Goal: Task Accomplishment & Management: Manage account settings

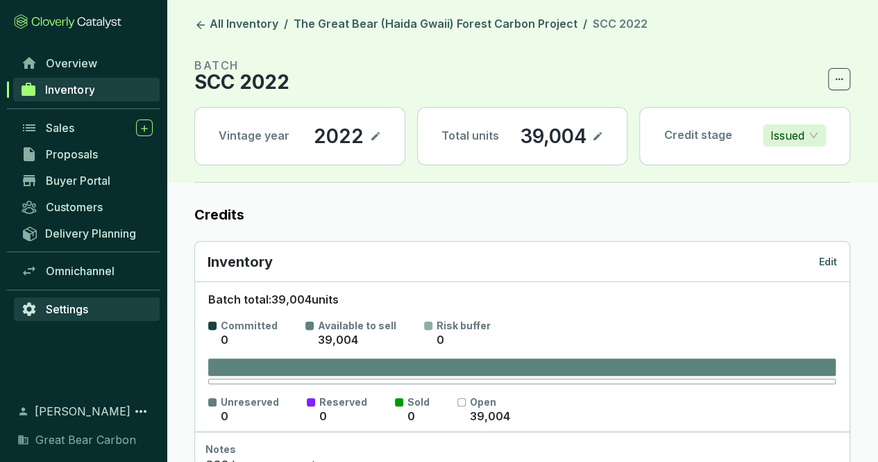
click at [76, 305] on span "Settings" at bounding box center [67, 309] width 42 height 14
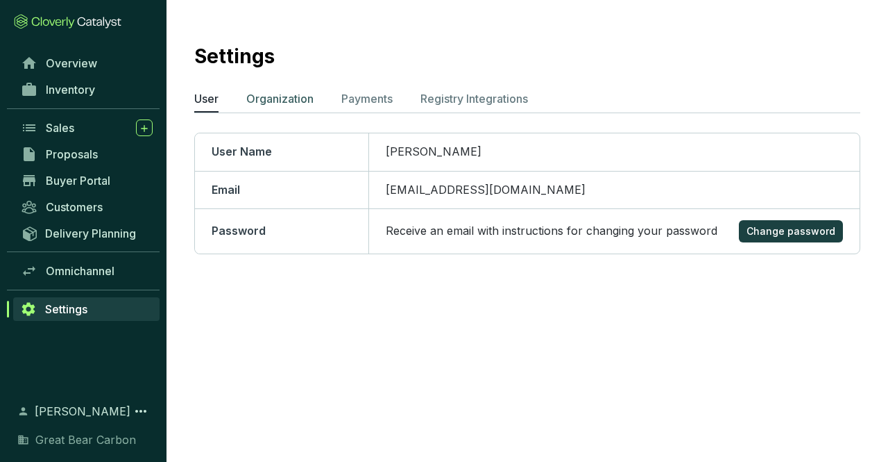
click at [302, 99] on p "Organization" at bounding box center [279, 98] width 67 height 17
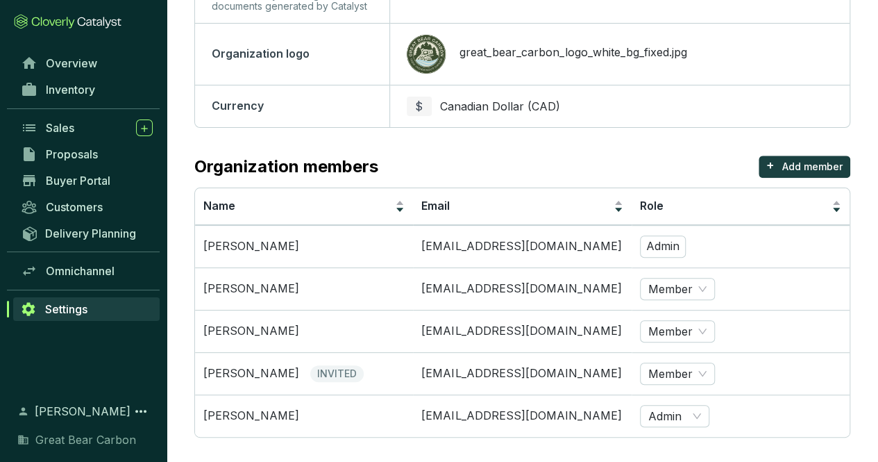
scroll to position [255, 0]
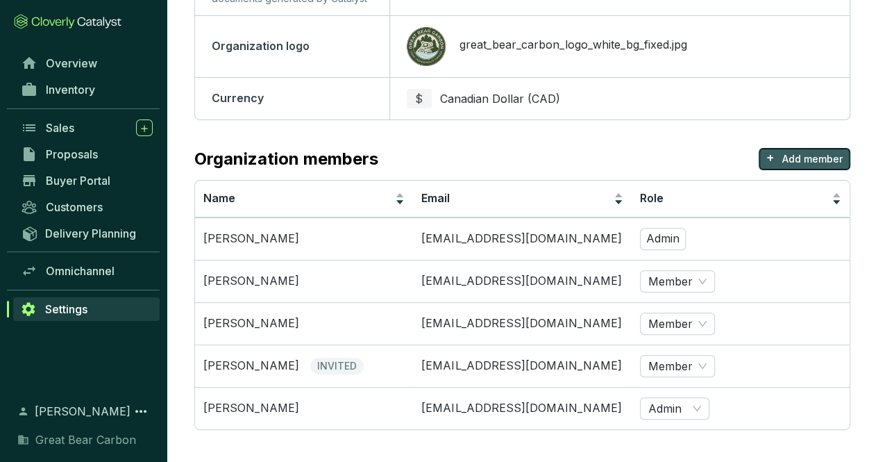
click at [797, 155] on p "Add member" at bounding box center [812, 159] width 60 height 14
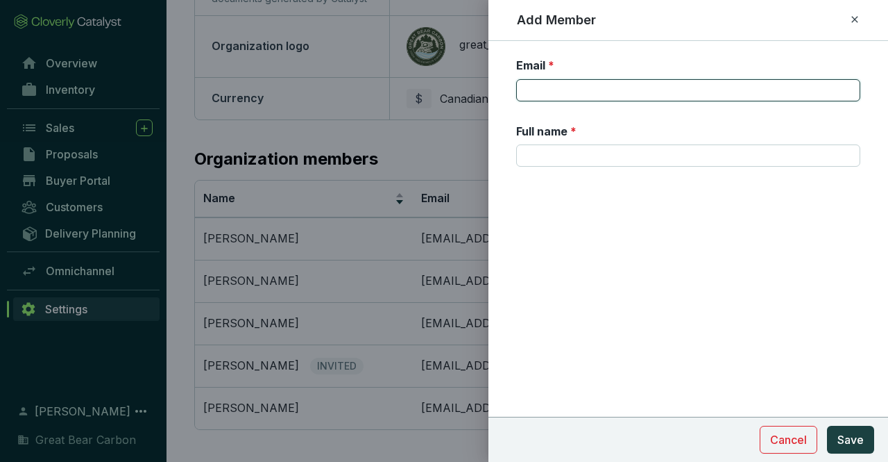
click at [568, 83] on input "Email *" at bounding box center [688, 90] width 344 height 22
paste input "[EMAIL_ADDRESS][DOMAIN_NAME]"
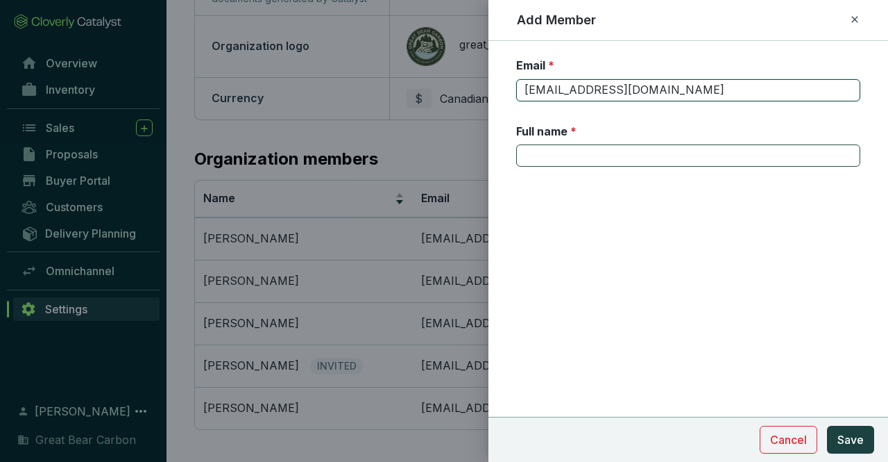
type input "[EMAIL_ADDRESS][DOMAIN_NAME]"
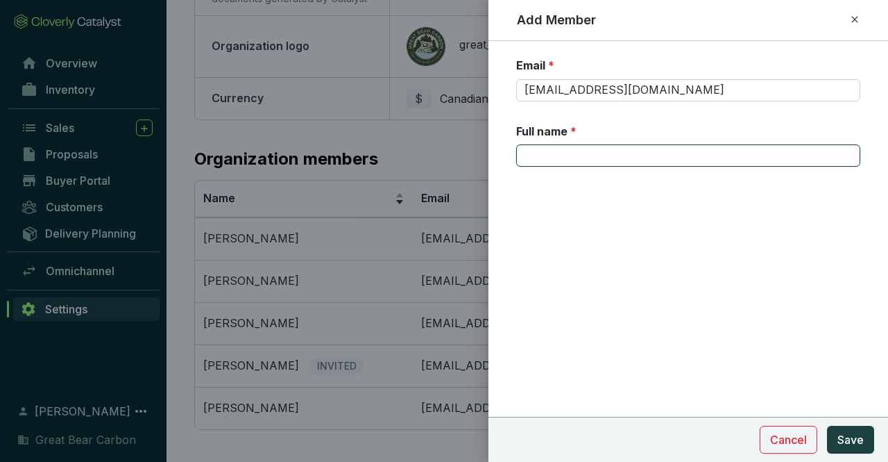
click at [577, 152] on input "Full name *" at bounding box center [688, 155] width 344 height 22
type input "[PERSON_NAME]"
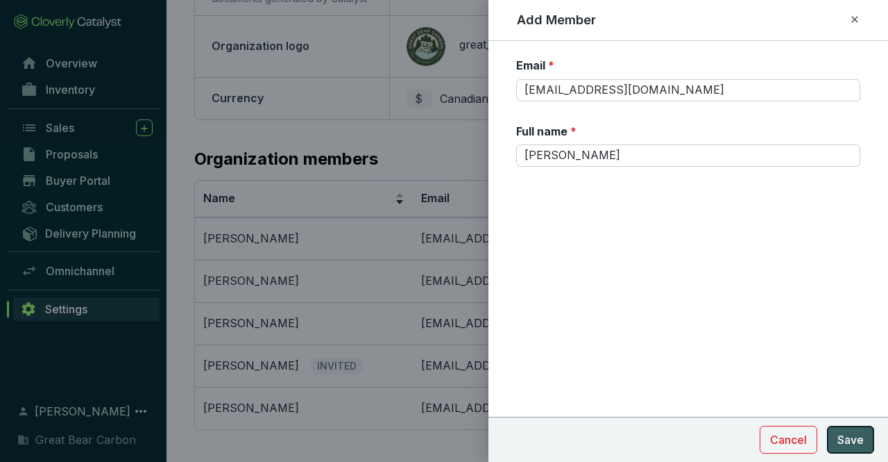
click at [797, 305] on span "Save" at bounding box center [851, 439] width 26 height 17
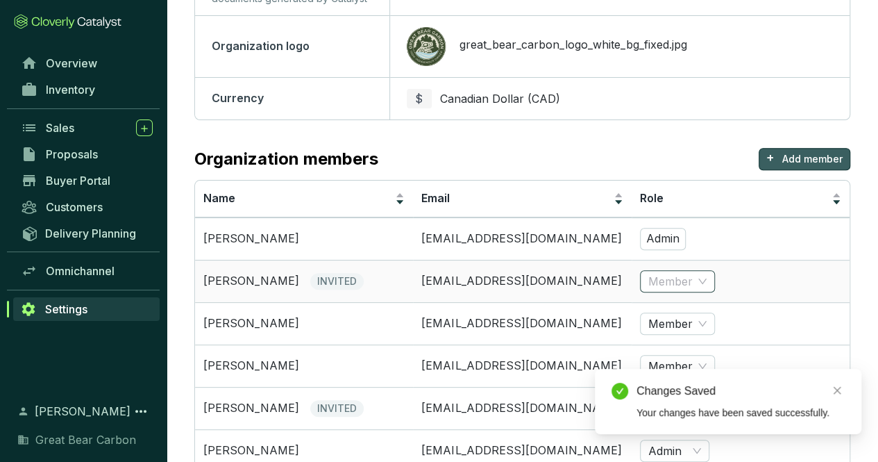
click at [702, 282] on span "Member" at bounding box center [677, 281] width 58 height 21
